Goal: Find specific page/section: Find specific page/section

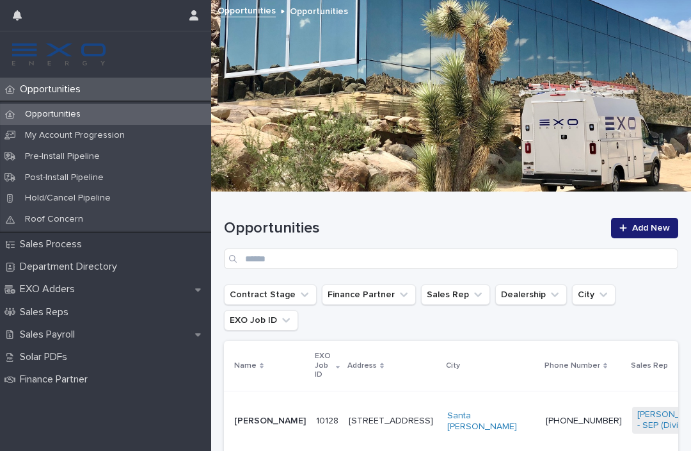
scroll to position [341, 0]
click at [22, 4] on button "button" at bounding box center [17, 15] width 24 height 31
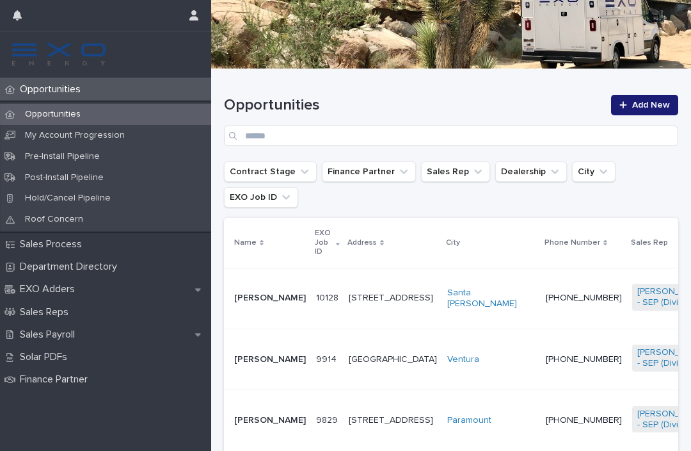
scroll to position [158, 0]
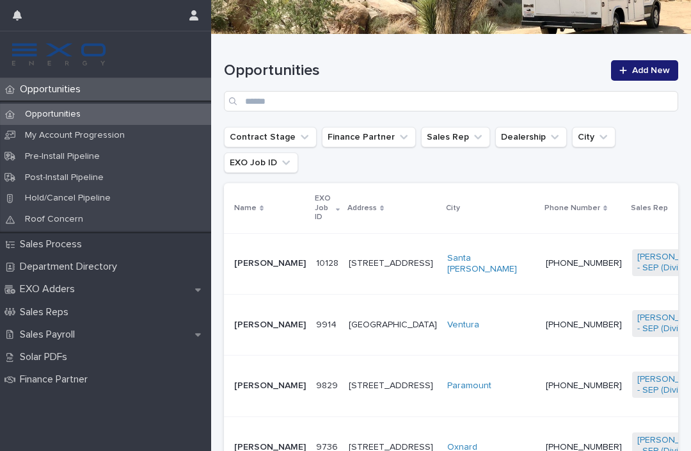
click at [84, 330] on p "Sales Payroll" at bounding box center [50, 334] width 70 height 12
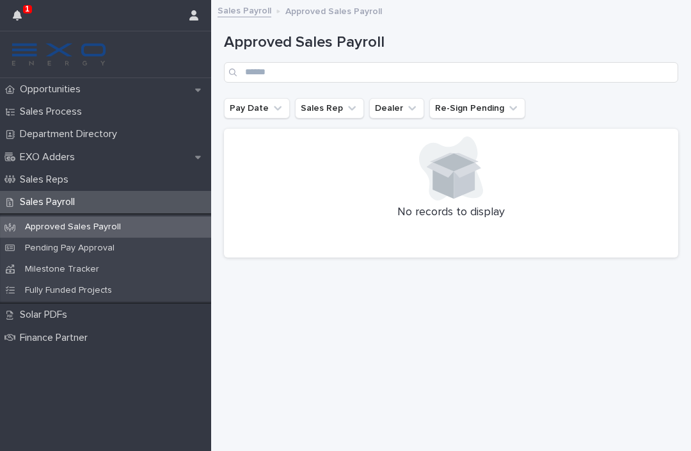
click at [19, 20] on button "button" at bounding box center [17, 15] width 24 height 31
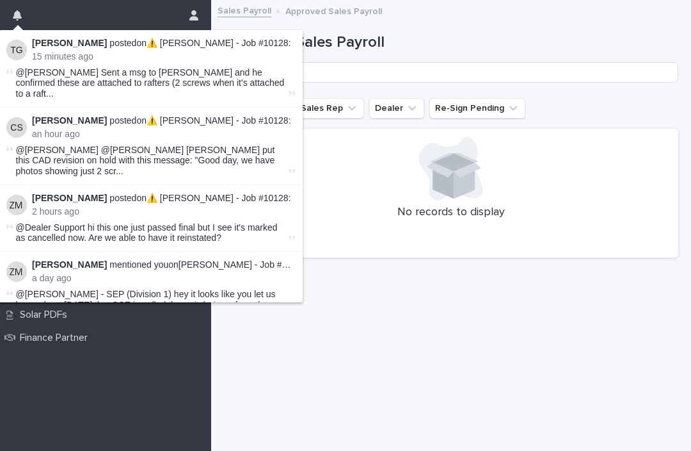
click at [108, 364] on div "Opportunities Sales Process Department Directory EXO Adders Sales Reps Sales Pa…" at bounding box center [105, 264] width 211 height 373
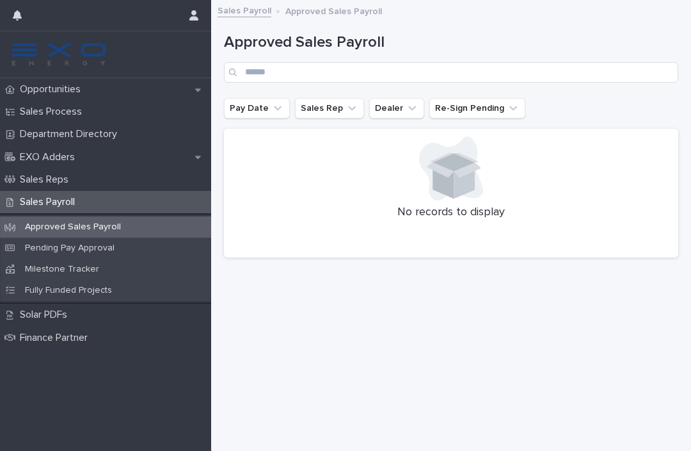
click at [80, 240] on div "Pending Pay Approval" at bounding box center [105, 248] width 211 height 21
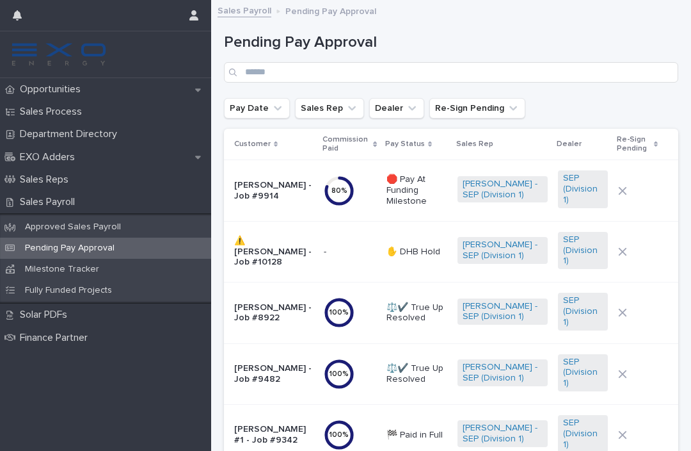
click at [624, 6] on div "Sales Payroll Pending Pay Approval" at bounding box center [451, 12] width 480 height 18
